Goal: Task Accomplishment & Management: Manage account settings

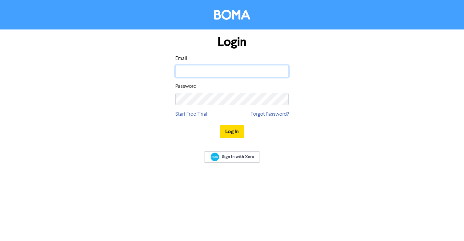
drag, startPoint x: 0, startPoint y: 0, endPoint x: 201, endPoint y: 73, distance: 213.9
click at [201, 73] on input "email" at bounding box center [231, 71] width 113 height 12
type input "[EMAIL_ADDRESS][DOMAIN_NAME]"
click at [236, 133] on button "Log In" at bounding box center [232, 132] width 25 height 14
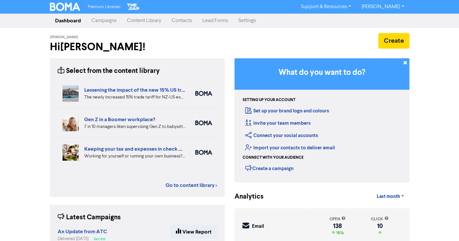
click at [180, 21] on link "Contacts" at bounding box center [182, 20] width 31 height 13
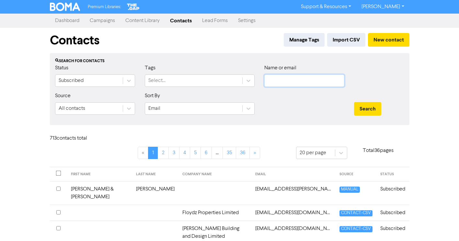
click at [275, 80] on input "text" at bounding box center [305, 81] width 80 height 12
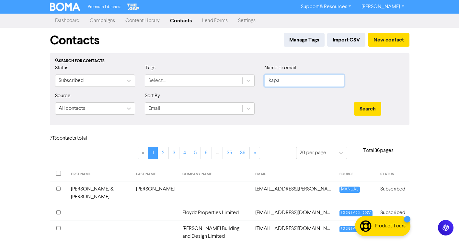
type input "kapa"
click at [354, 102] on button "Search" at bounding box center [367, 109] width 27 height 14
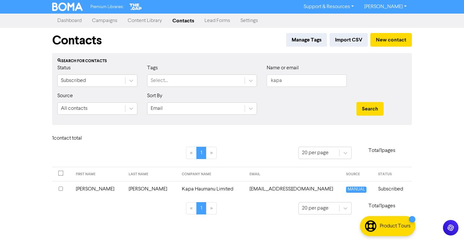
click at [197, 189] on td "Kapa Haumanu Limited" at bounding box center [212, 189] width 68 height 16
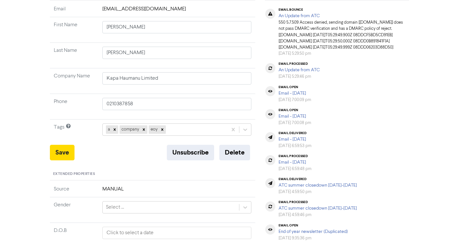
scroll to position [97, 0]
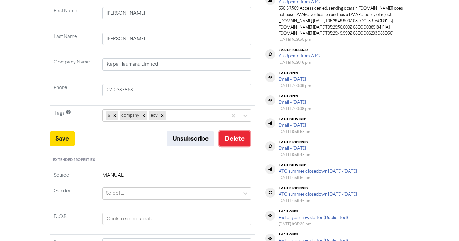
click at [235, 138] on button "Delete" at bounding box center [235, 139] width 31 height 16
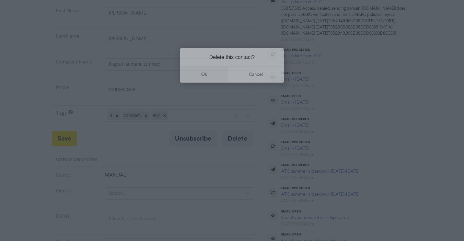
click at [214, 71] on button "ok" at bounding box center [204, 74] width 48 height 16
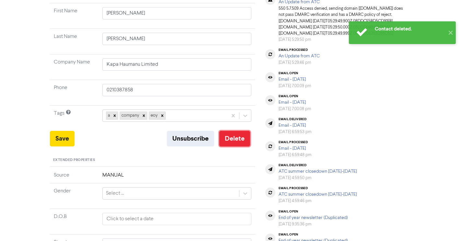
click at [235, 137] on button "Delete" at bounding box center [235, 139] width 31 height 16
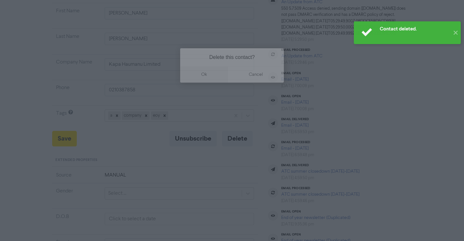
click at [209, 73] on button "ok" at bounding box center [204, 74] width 48 height 16
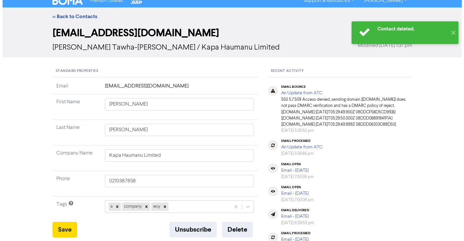
scroll to position [0, 0]
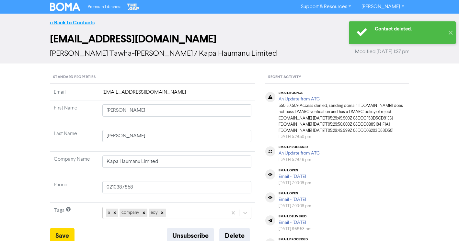
click at [81, 22] on link "<< Back to Contacts" at bounding box center [72, 22] width 45 height 6
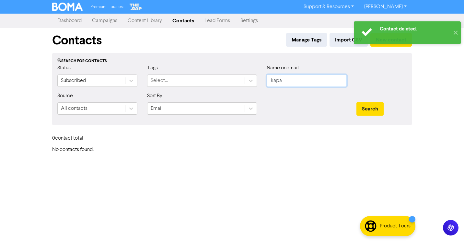
drag, startPoint x: 290, startPoint y: 79, endPoint x: 257, endPoint y: 84, distance: 32.4
click at [257, 84] on div "Status Subscribed Tags Select... Name or email kapa" at bounding box center [232, 78] width 359 height 28
click at [291, 84] on input "text" at bounding box center [307, 81] width 80 height 12
type input "kapa"
click at [357, 102] on button "Search" at bounding box center [370, 109] width 27 height 14
